Goal: Obtain resource: Obtain resource

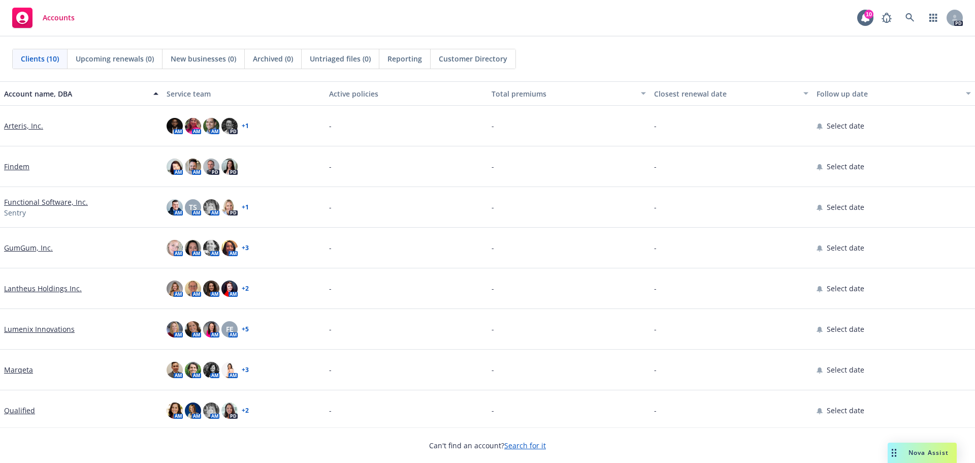
click at [916, 460] on div "Nova Assist" at bounding box center [922, 452] width 69 height 20
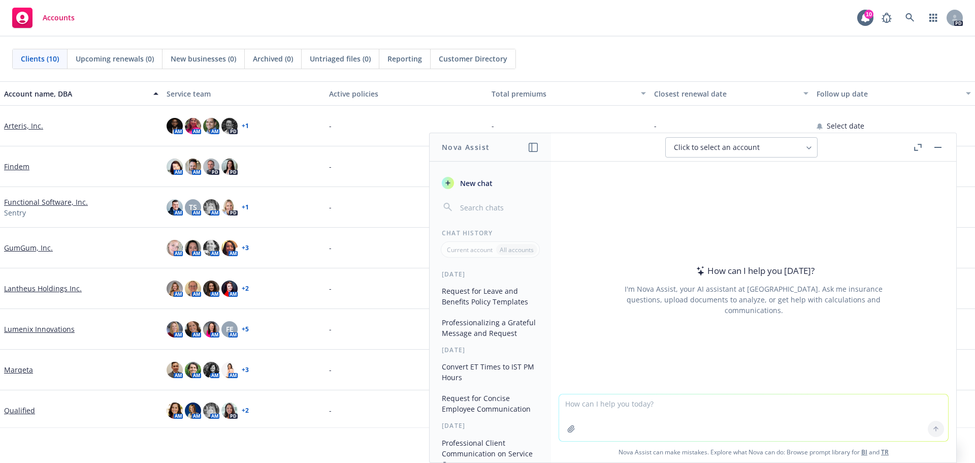
click at [479, 297] on button "Request for Leave and Benefits Policy Templates" at bounding box center [490, 295] width 105 height 27
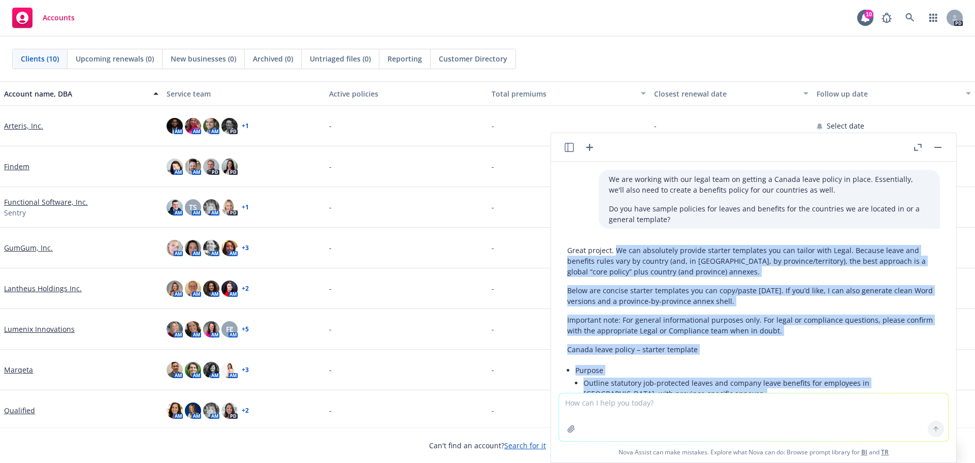
drag, startPoint x: 828, startPoint y: 357, endPoint x: 616, endPoint y: 251, distance: 237.4
copy div "Lo ips dolorsitam consect adipisc elitseddo eiu tem incidi utla Etdol. Magnaal …"
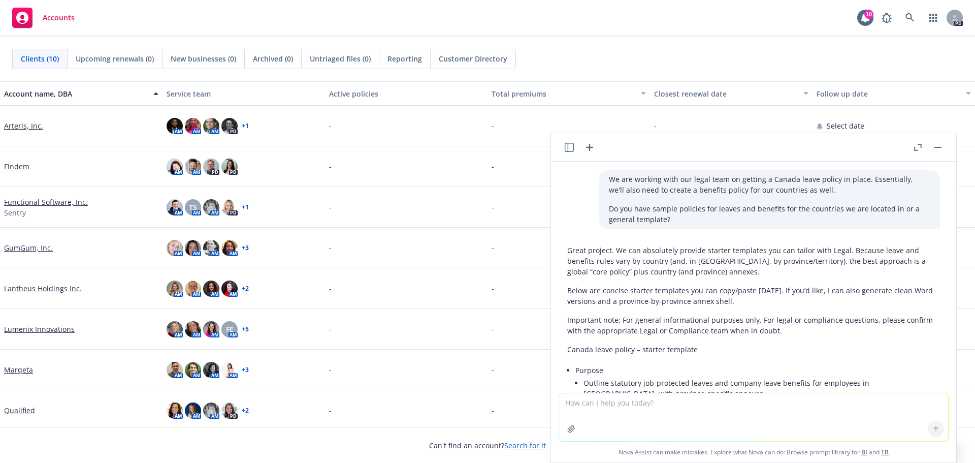
click at [631, 414] on textarea at bounding box center [753, 417] width 389 height 48
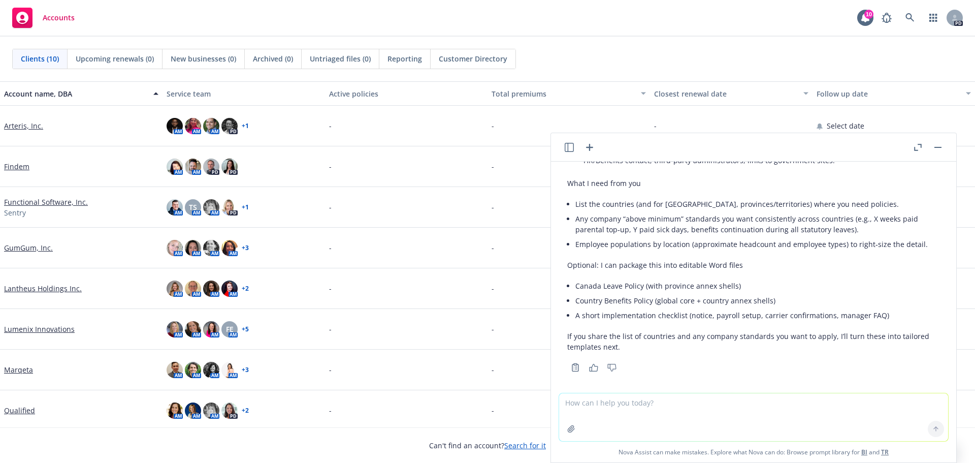
scroll to position [1500, 0]
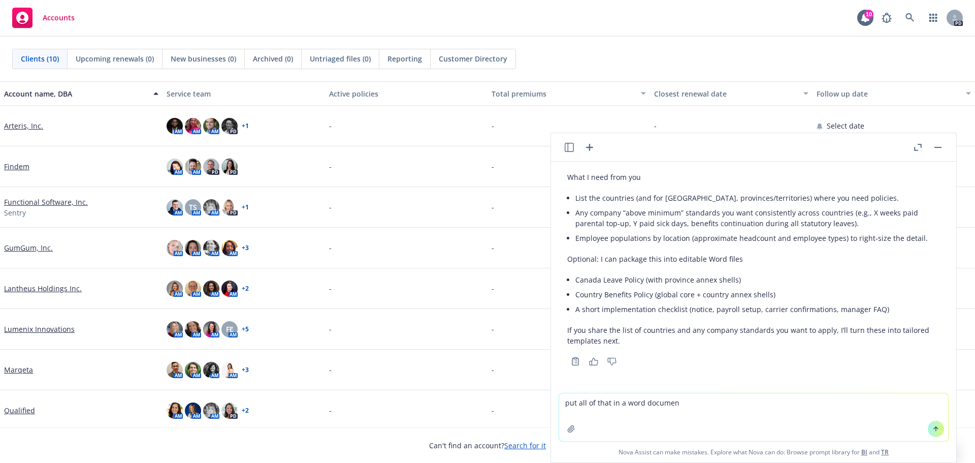
type textarea "put all of that in a word document"
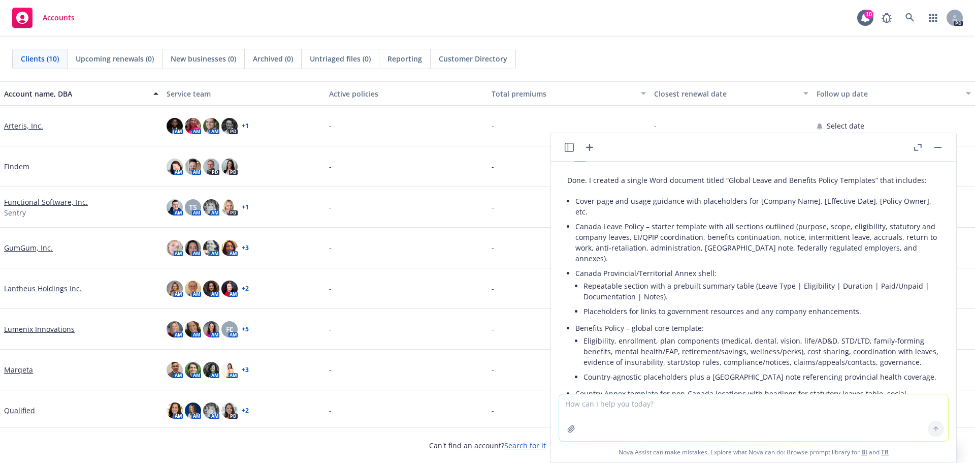
scroll to position [1744, 0]
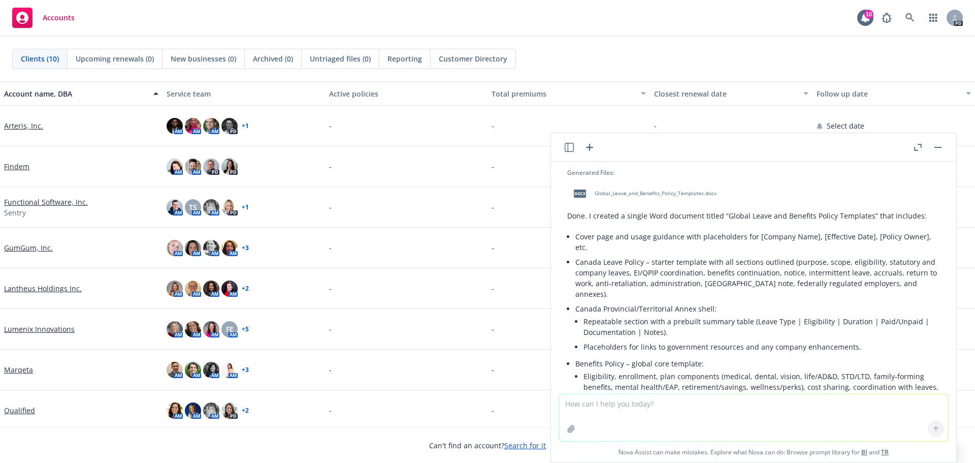
click at [640, 193] on span "Global_Leave_and_Benefits_Policy_Templates.docx" at bounding box center [656, 193] width 122 height 7
click at [939, 148] on button "button" at bounding box center [938, 147] width 12 height 12
